Goal: Understand process/instructions

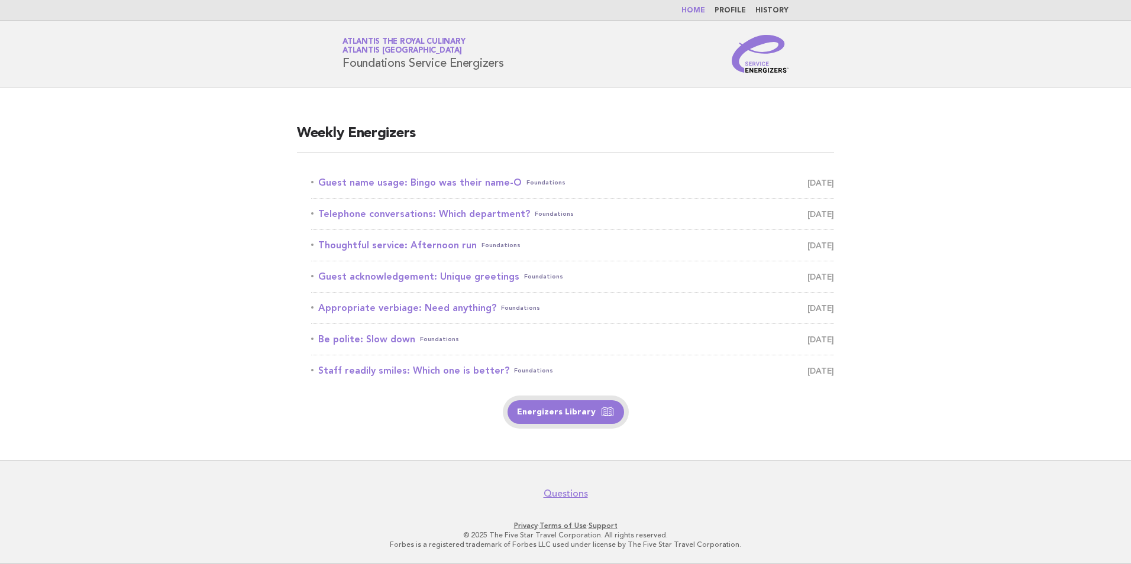
click at [552, 411] on link "Energizers Library" at bounding box center [566, 412] width 117 height 24
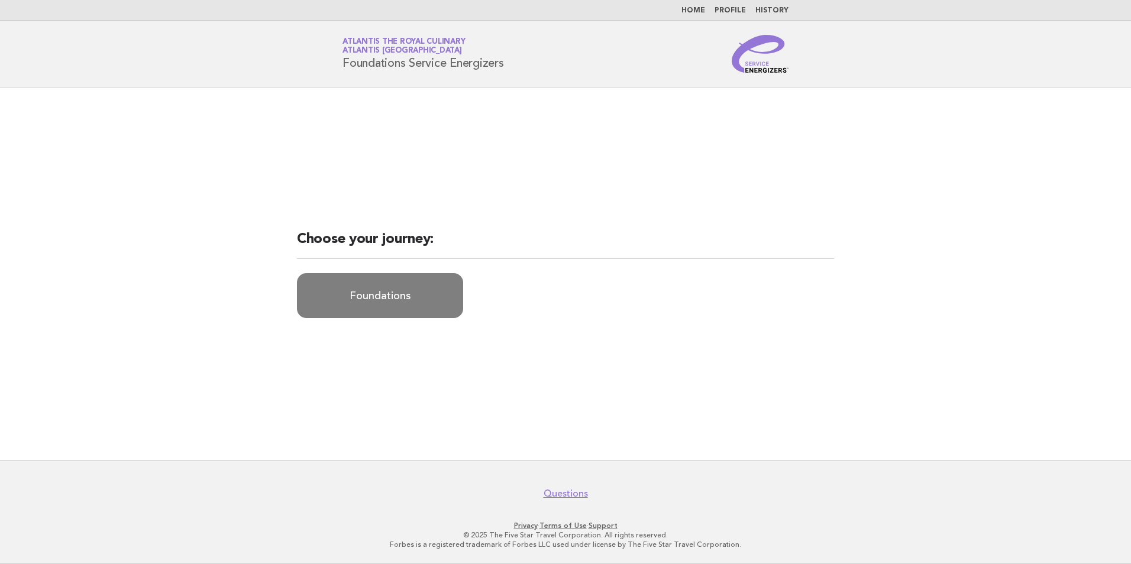
click at [389, 308] on link "Foundations" at bounding box center [380, 295] width 166 height 45
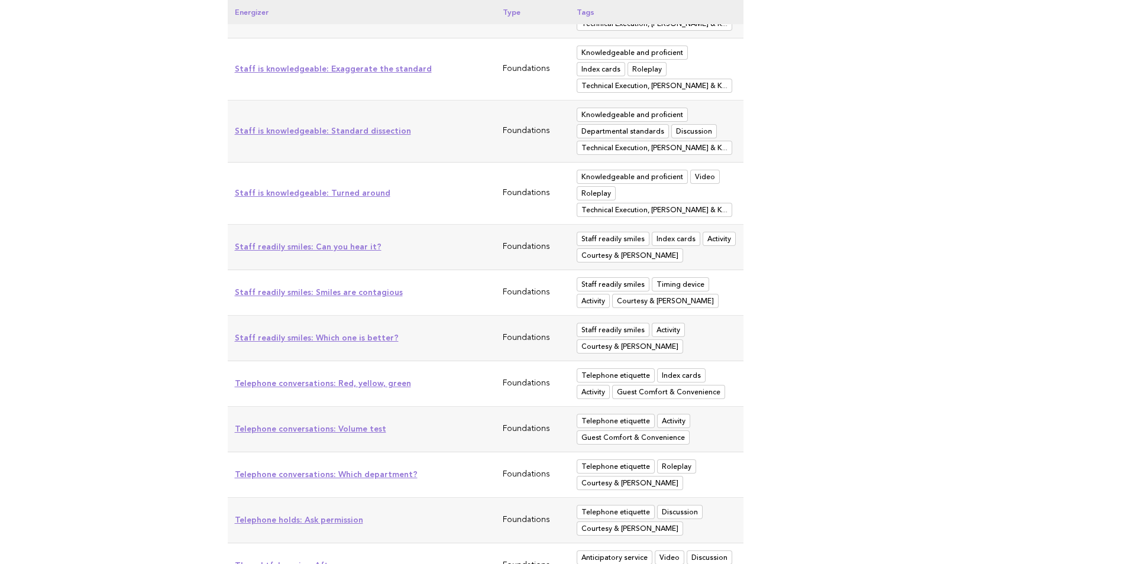
scroll to position [5574, 0]
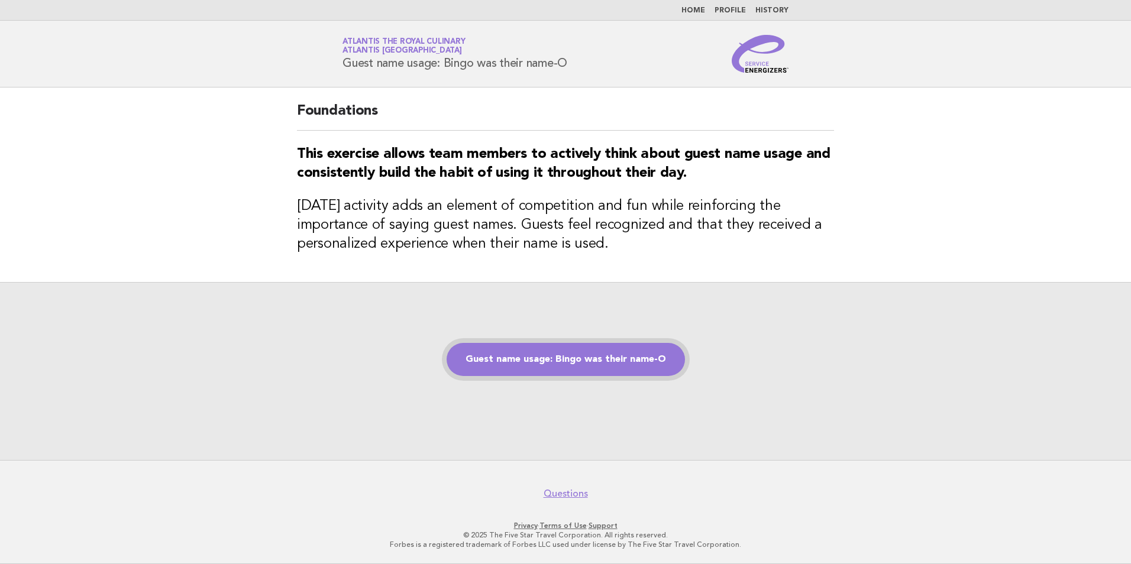
click at [522, 369] on link "Guest name usage: Bingo was their name-O" at bounding box center [566, 359] width 238 height 33
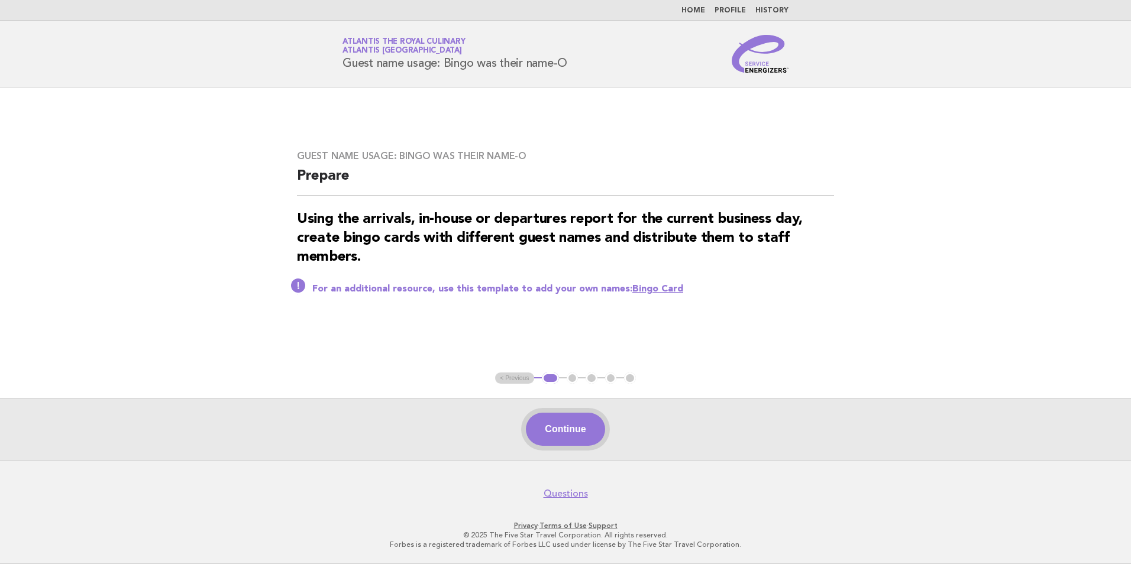
click at [590, 426] on button "Continue" at bounding box center [565, 429] width 79 height 33
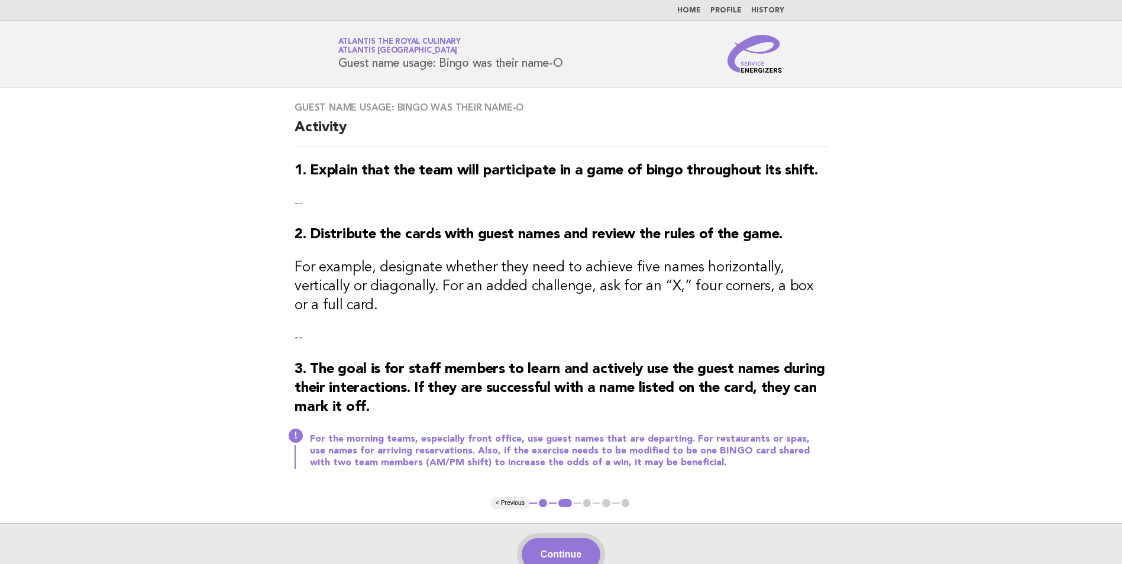
click at [573, 538] on button "Continue" at bounding box center [561, 554] width 79 height 33
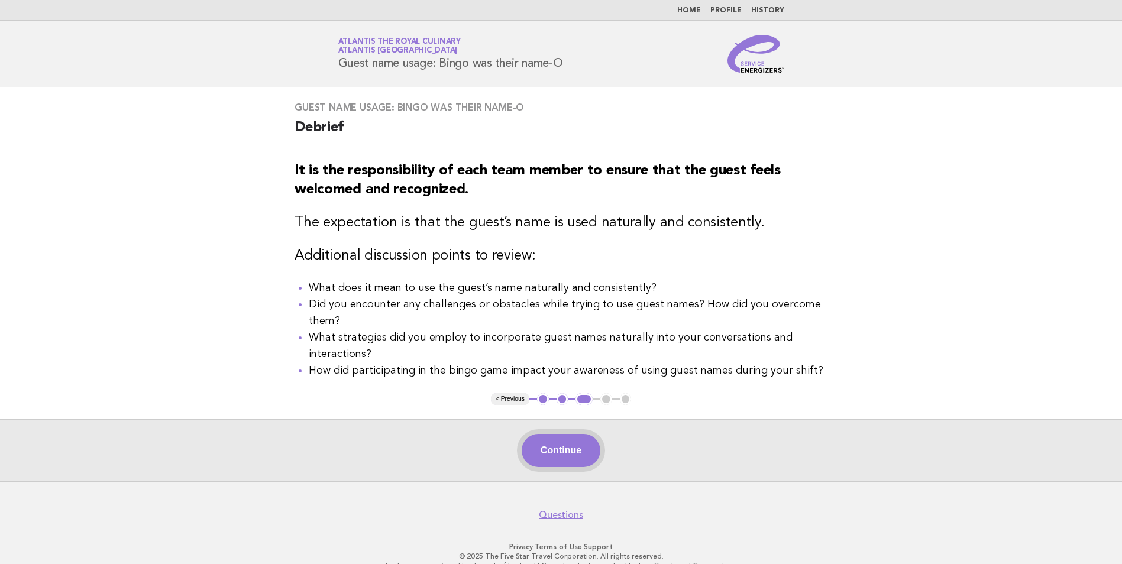
click at [570, 448] on button "Continue" at bounding box center [561, 450] width 79 height 33
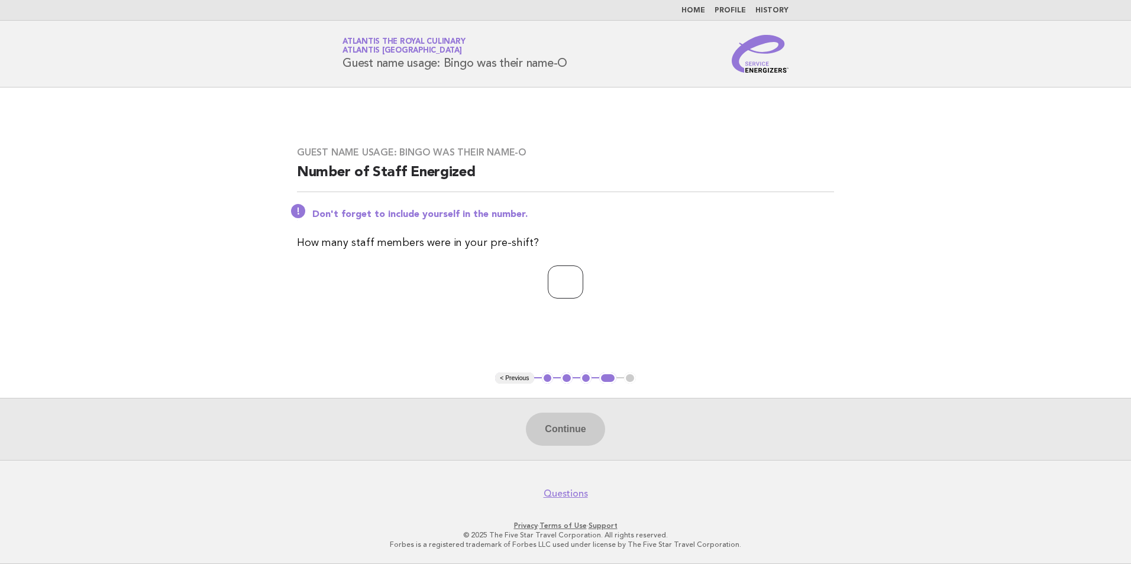
click at [548, 285] on input "number" at bounding box center [565, 282] width 35 height 33
type input "*"
click at [582, 430] on button "Continue" at bounding box center [565, 429] width 79 height 33
